Goal: Communication & Community: Share content

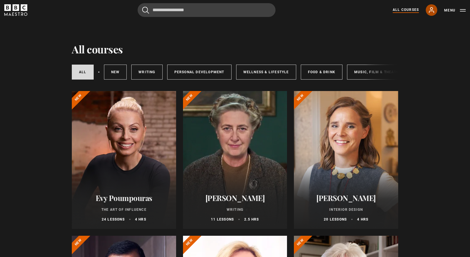
click at [433, 7] on icon at bounding box center [431, 10] width 7 height 7
click at [464, 10] on button "Menu" at bounding box center [455, 10] width 22 height 6
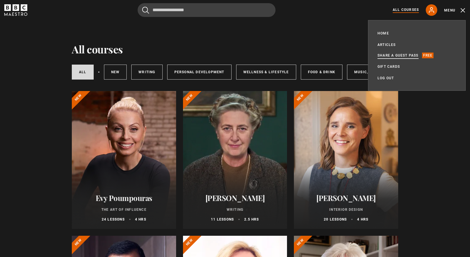
click at [396, 53] on link "Share a guest pass" at bounding box center [398, 56] width 41 height 6
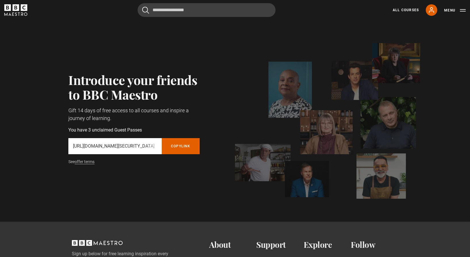
click at [139, 145] on p "https://www.bbcmaestro.com/partners/redeem/token/eyJhbGciOiJIUzI1NiJ9.eyJjaWQiO…" at bounding box center [115, 146] width 84 height 7
click at [150, 147] on p "https://www.bbcmaestro.com/partners/redeem/token/eyJhbGciOiJIUzI1NiJ9.eyJjaWQiO…" at bounding box center [115, 146] width 84 height 7
click at [182, 143] on button "Copy referral link" at bounding box center [181, 146] width 38 height 16
click at [183, 179] on div "Introduce your friends to BBC Maestro Gift 14 days of free access to all course…" at bounding box center [235, 121] width 370 height 156
click at [179, 148] on button "Copy referral link" at bounding box center [181, 146] width 38 height 16
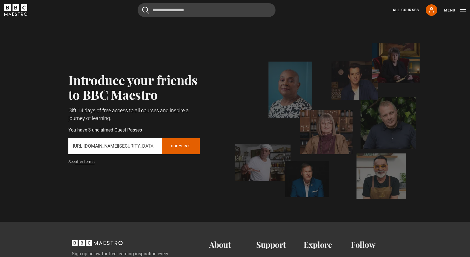
click at [180, 174] on div "Introduce your friends to BBC Maestro Gift 14 days of free access to all course…" at bounding box center [235, 121] width 370 height 156
click at [177, 147] on button "Copy referral link" at bounding box center [181, 146] width 38 height 16
